Goal: Task Accomplishment & Management: Use online tool/utility

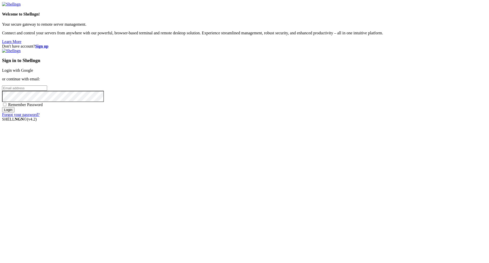
type input "[PERSON_NAME][EMAIL_ADDRESS][DOMAIN_NAME]"
click at [15, 113] on input "Login" at bounding box center [8, 109] width 12 height 5
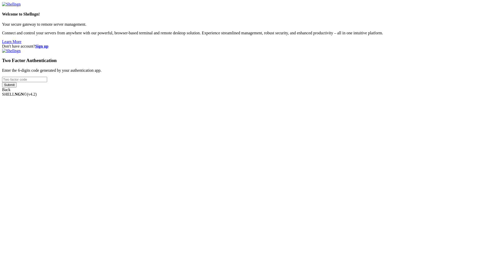
click at [297, 92] on div "Two Factor Authentication Enter the 6-digits code generated by your authenticat…" at bounding box center [244, 71] width 485 height 44
click at [47, 82] on input "number" at bounding box center [24, 79] width 45 height 5
paste input "723245"
type input "723245"
click at [17, 88] on input "Submit" at bounding box center [9, 84] width 15 height 5
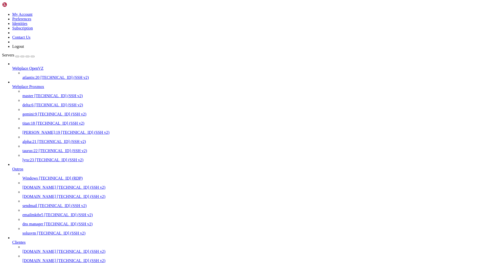
click at [36, 140] on span "alpha:21" at bounding box center [29, 142] width 14 height 4
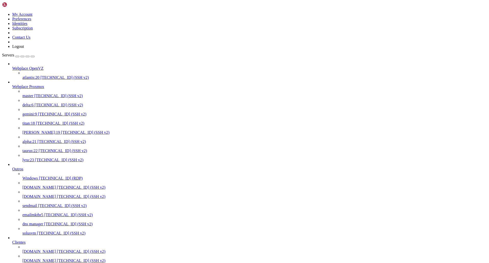
drag, startPoint x: 154, startPoint y: 749, endPoint x: 140, endPoint y: 762, distance: 19.1
